Goal: Transaction & Acquisition: Purchase product/service

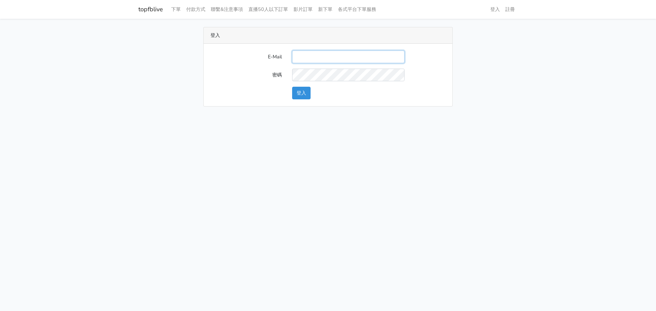
click at [326, 52] on input "E-Mail" at bounding box center [348, 57] width 112 height 13
type input "gftv30000@yahoo.com.tw"
click at [299, 98] on button "登入" at bounding box center [301, 93] width 18 height 13
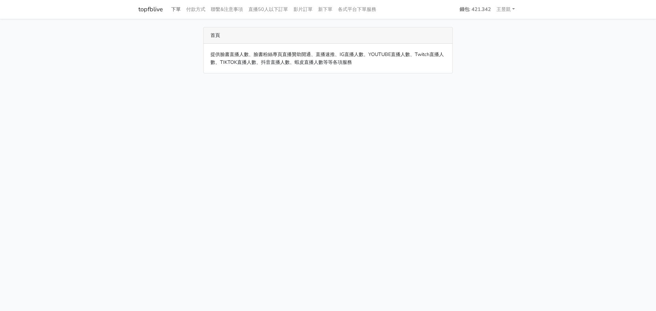
click at [172, 6] on link "下單" at bounding box center [176, 9] width 15 height 13
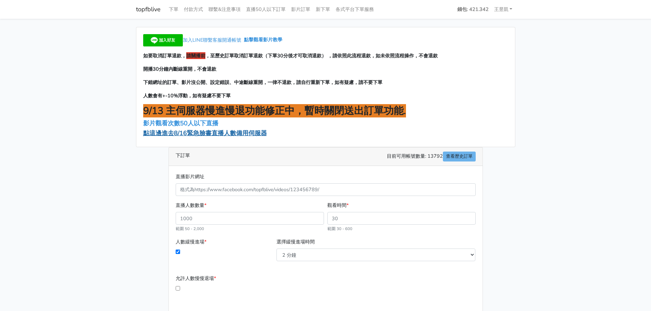
click at [234, 133] on span "點這邊進去8/16緊急臉書直播人數備用伺服器" at bounding box center [205, 133] width 124 height 8
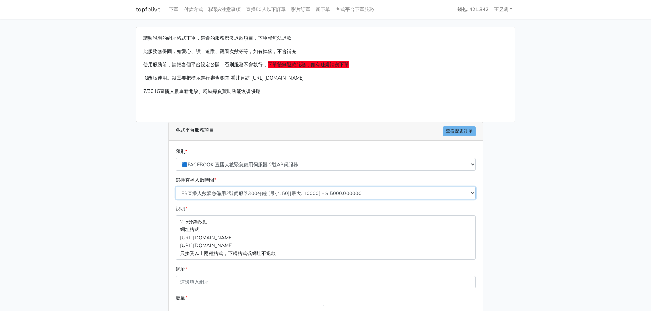
click at [274, 197] on select "FB直播人數緊急備用2號伺服器300分鐘 [最小: 50][最大: 10000] - $ 5000.000000 FB直播人數緊急備用2號伺服器60分鐘 [最…" at bounding box center [326, 193] width 300 height 13
select select "575"
click at [176, 187] on select "FB直播人數緊急備用2號伺服器300分鐘 [最小: 50][最大: 10000] - $ 5000.000000 FB直播人數緊急備用2號伺服器60分鐘 [最…" at bounding box center [326, 193] width 300 height 13
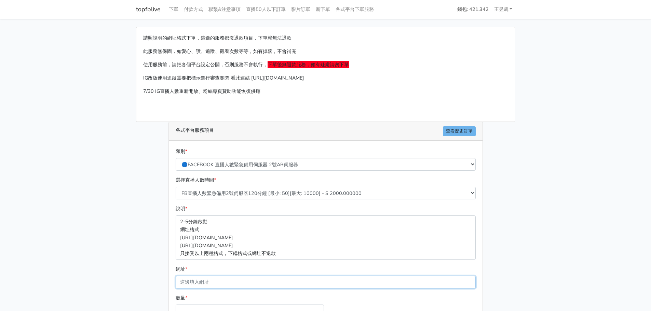
drag, startPoint x: 237, startPoint y: 281, endPoint x: 231, endPoint y: 286, distance: 8.0
click at [236, 281] on input "網址 *" at bounding box center [326, 282] width 300 height 13
paste input "https://www.facebook.com/NewTaipeiCityFA/videos/2539213786471147"
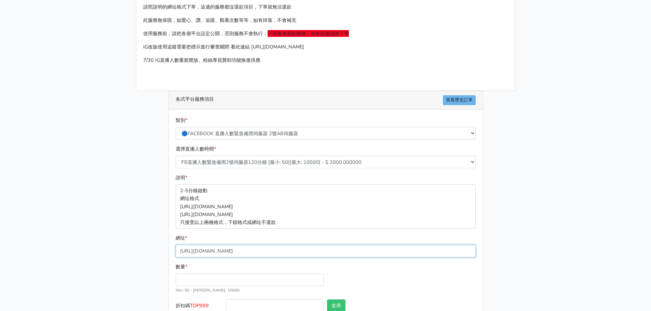
scroll to position [76, 0]
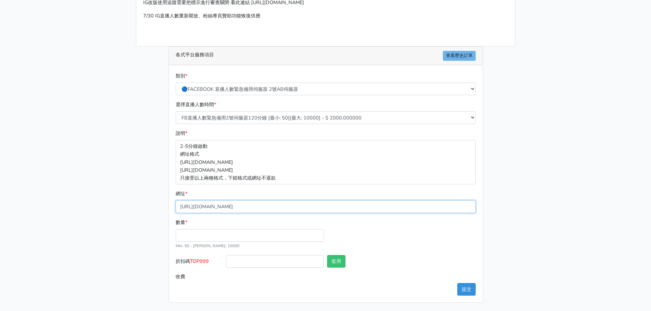
type input "https://www.facebook.com/NewTaipeiCityFA/videos/2539213786471147"
click at [197, 262] on span "TOP999" at bounding box center [199, 261] width 19 height 7
click at [226, 262] on input "折扣碼 TOP999" at bounding box center [275, 261] width 98 height 13
click at [197, 262] on span "TOP999" at bounding box center [199, 261] width 19 height 7
click at [226, 262] on input "折扣碼 TOP999" at bounding box center [275, 261] width 98 height 13
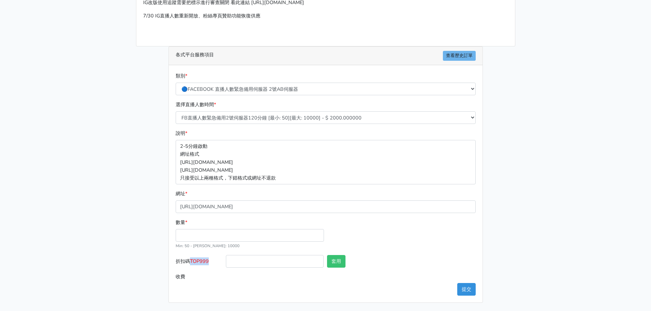
copy span "TOP999"
click at [250, 260] on input "折扣碼 TOP999" at bounding box center [275, 261] width 98 height 13
paste input "TOP999"
type input "TOP999"
click at [244, 238] on input "數量 *" at bounding box center [250, 235] width 148 height 13
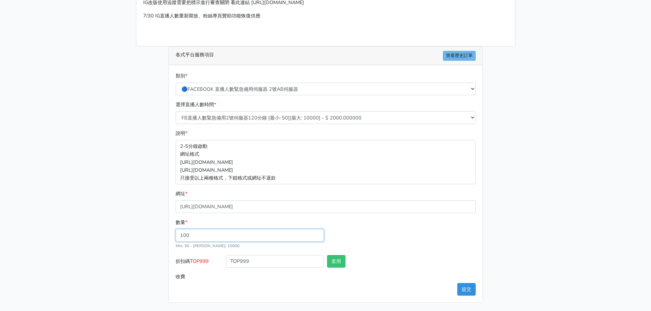
type input "100"
type input "200.000"
click at [323, 260] on input "TOP999" at bounding box center [275, 261] width 98 height 13
click at [334, 260] on button "套用" at bounding box center [336, 261] width 18 height 13
type input "套用失敗"
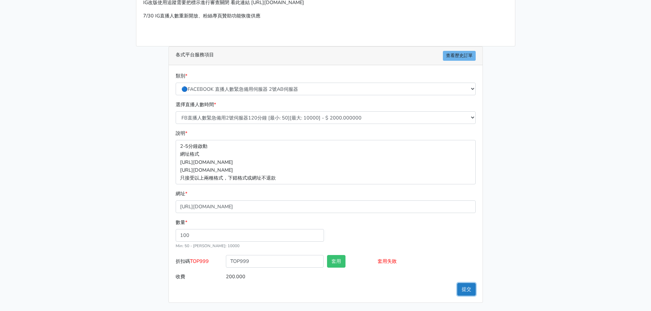
click at [465, 289] on button "提交" at bounding box center [466, 289] width 18 height 13
drag, startPoint x: 268, startPoint y: 268, endPoint x: 248, endPoint y: 264, distance: 20.9
click at [250, 263] on div "TOP999" at bounding box center [274, 262] width 101 height 15
drag, startPoint x: 248, startPoint y: 265, endPoint x: 206, endPoint y: 260, distance: 42.2
click at [206, 260] on div "折扣碼 TOP999 TOP999 套用 套用失敗" at bounding box center [326, 262] width 304 height 15
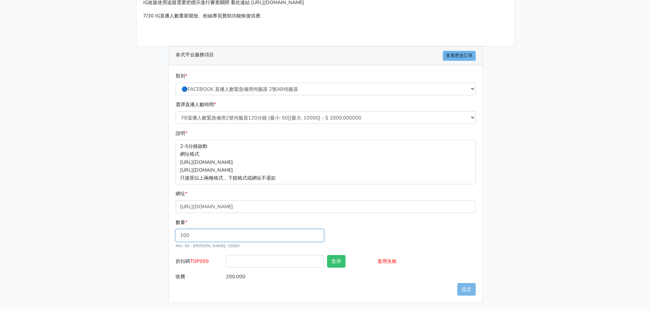
click at [460, 240] on div "數量 * 100 Min: 50 - Max: 10000" at bounding box center [326, 237] width 304 height 37
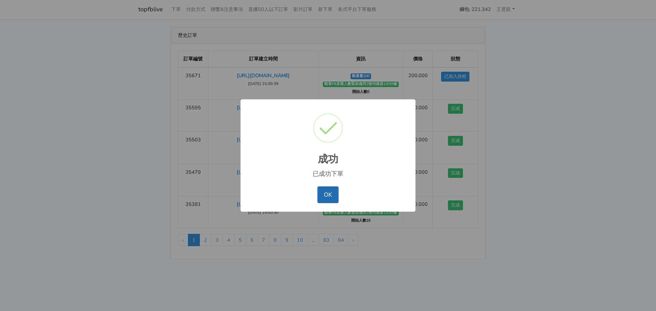
click at [330, 191] on button "OK" at bounding box center [328, 195] width 21 height 16
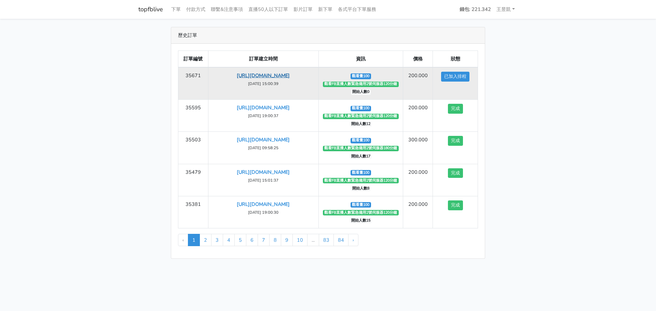
click at [264, 79] on link "https://www.facebook.com/NewTaipeiCityFA/videos/2539213786471147" at bounding box center [263, 75] width 53 height 7
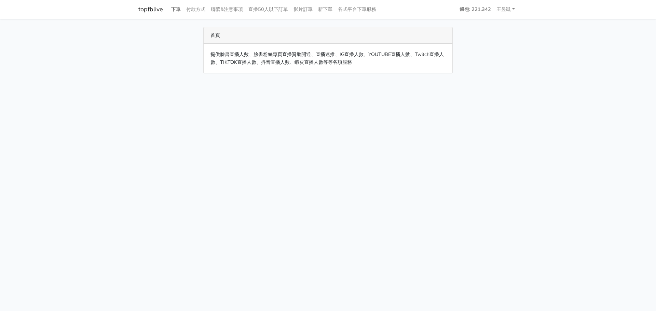
click at [178, 9] on link "下單" at bounding box center [176, 9] width 15 height 13
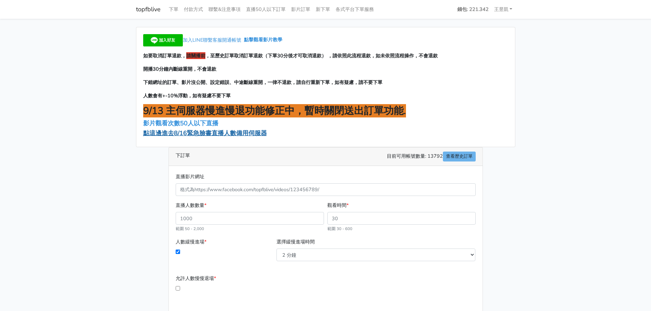
click at [206, 130] on span "點這邊進去8/16緊急臉書直播人數備用伺服器" at bounding box center [205, 133] width 124 height 8
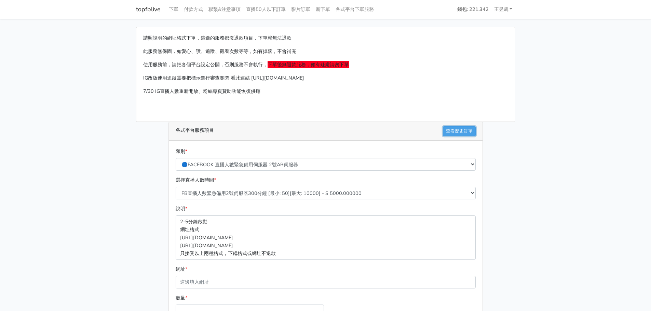
click at [465, 131] on link "查看歷史訂單" at bounding box center [459, 131] width 33 height 10
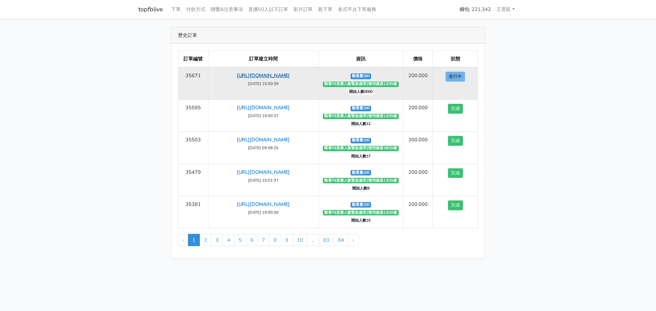
click at [273, 79] on link "[URL][DOMAIN_NAME]" at bounding box center [263, 75] width 53 height 7
